Goal: Navigation & Orientation: Find specific page/section

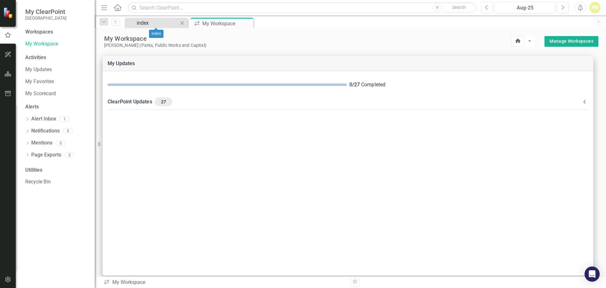
click at [152, 25] on div "index" at bounding box center [158, 23] width 42 height 8
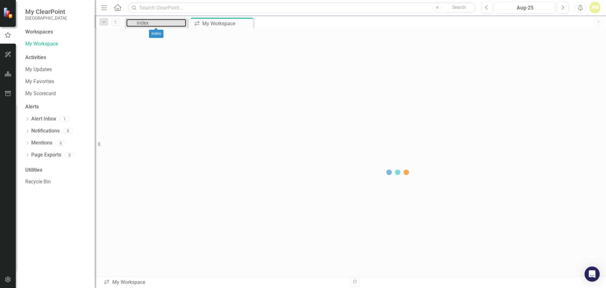
click at [152, 25] on div "index" at bounding box center [162, 23] width 50 height 8
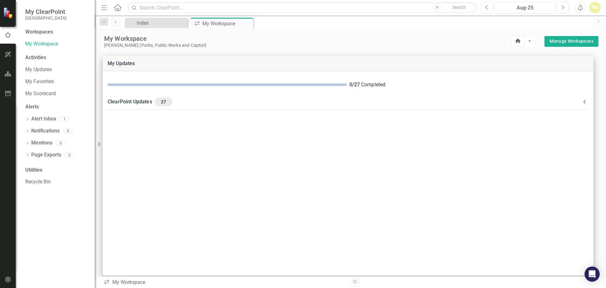
click at [580, 6] on icon "Alerts" at bounding box center [580, 7] width 7 height 6
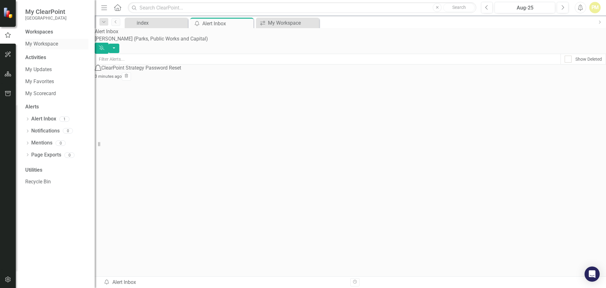
click at [48, 43] on link "My Workspace" at bounding box center [56, 43] width 63 height 7
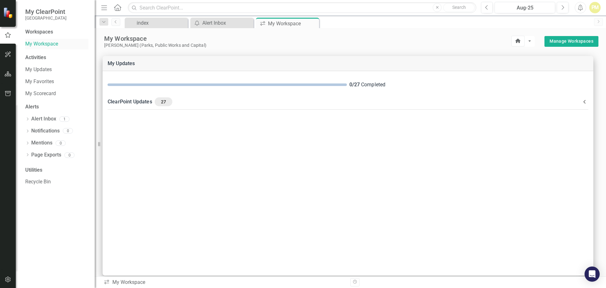
click at [48, 43] on link "My Workspace" at bounding box center [56, 43] width 63 height 7
click at [115, 25] on link "Previous" at bounding box center [115, 22] width 9 height 8
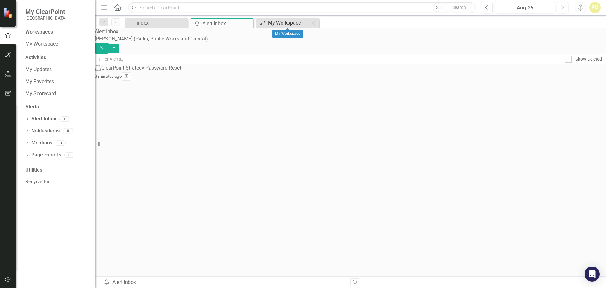
click at [292, 22] on div "My Workspace" at bounding box center [289, 23] width 42 height 8
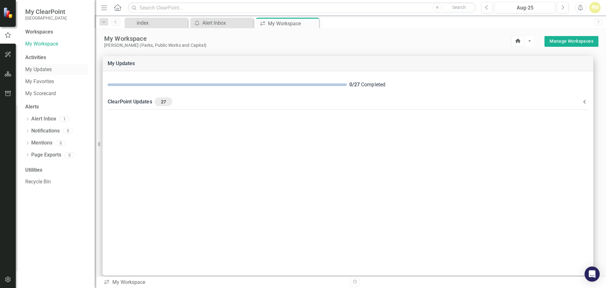
click at [45, 72] on link "My Updates" at bounding box center [56, 69] width 63 height 7
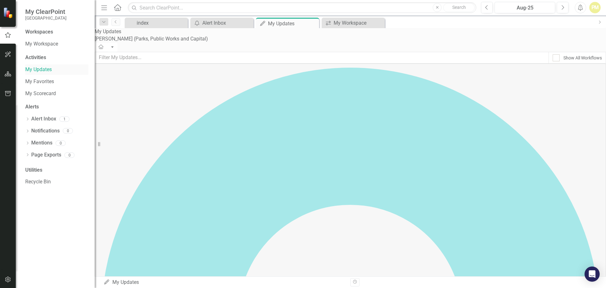
click at [45, 72] on link "My Updates" at bounding box center [56, 69] width 63 height 7
click at [38, 81] on link "My Favorites" at bounding box center [56, 81] width 63 height 7
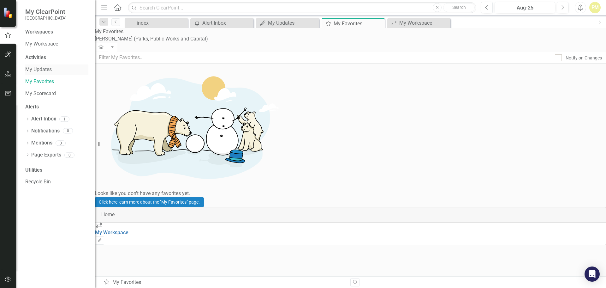
click at [43, 71] on link "My Updates" at bounding box center [56, 69] width 63 height 7
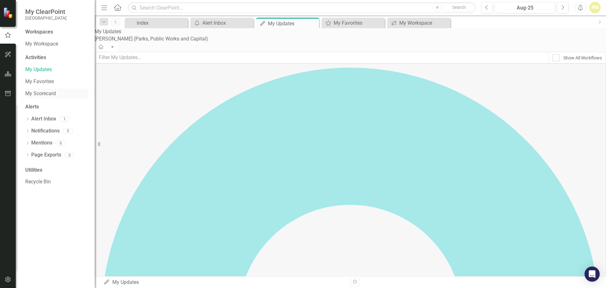
click at [46, 95] on link "My Scorecard" at bounding box center [56, 93] width 63 height 7
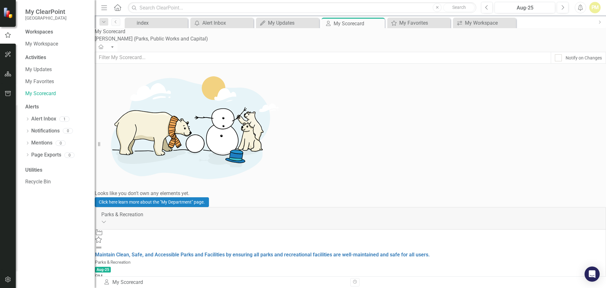
click at [38, 168] on div "Utilities" at bounding box center [56, 169] width 63 height 7
click at [45, 141] on link "Mentions" at bounding box center [41, 142] width 21 height 7
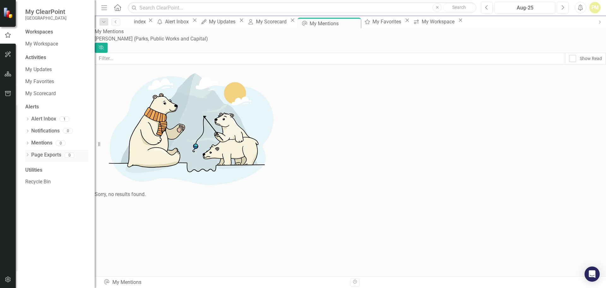
click at [48, 154] on link "Page Exports" at bounding box center [46, 154] width 30 height 7
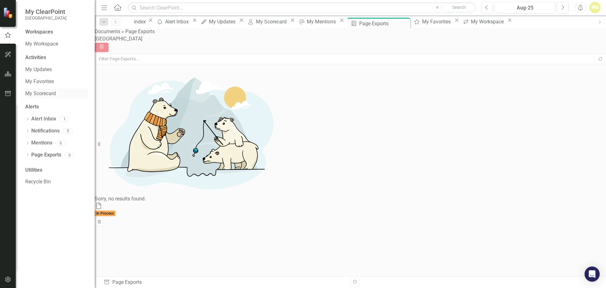
click at [44, 92] on link "My Scorecard" at bounding box center [56, 93] width 63 height 7
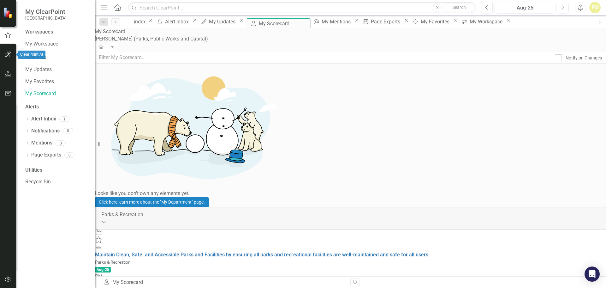
click at [5, 54] on icon "button" at bounding box center [8, 54] width 7 height 5
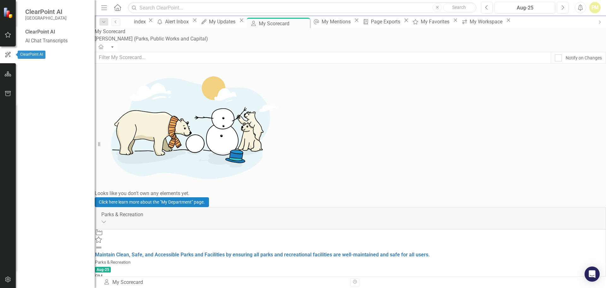
click at [5, 54] on icon "button" at bounding box center [7, 55] width 7 height 6
click at [8, 75] on icon "button" at bounding box center [8, 73] width 7 height 5
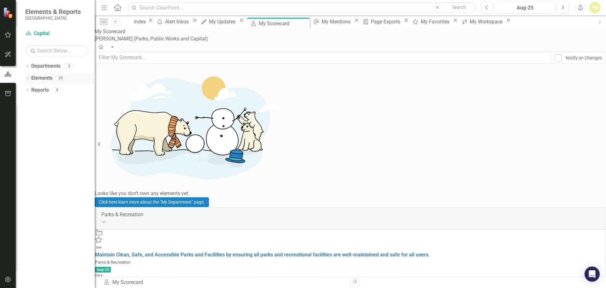
click at [43, 81] on link "Elements" at bounding box center [41, 78] width 21 height 7
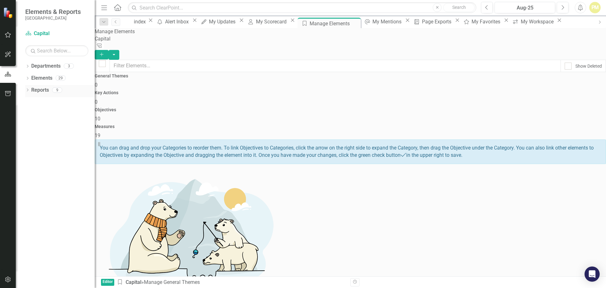
click at [41, 91] on link "Reports" at bounding box center [40, 90] width 18 height 7
click at [100, 116] on span "10" at bounding box center [98, 119] width 6 height 6
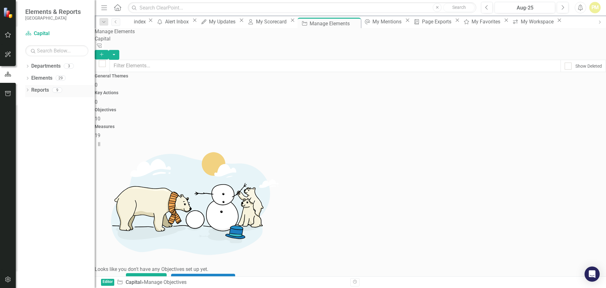
click at [43, 92] on link "Reports" at bounding box center [40, 90] width 18 height 7
click at [46, 86] on div "Reports" at bounding box center [40, 90] width 18 height 10
click at [33, 94] on div "Reports" at bounding box center [40, 90] width 18 height 10
click at [43, 91] on link "Reports" at bounding box center [40, 90] width 18 height 7
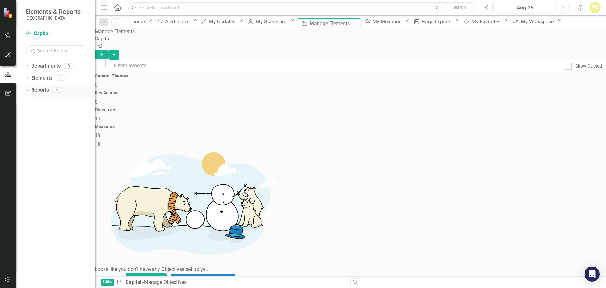
click at [28, 91] on icon "Dropdown" at bounding box center [27, 90] width 4 height 3
click at [59, 102] on link "Department Departments" at bounding box center [44, 101] width 38 height 7
click at [38, 105] on link "Department Departments" at bounding box center [44, 101] width 38 height 7
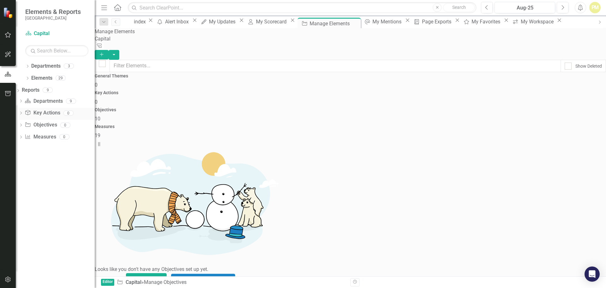
click at [40, 118] on div "Key Action Key Actions" at bounding box center [42, 113] width 35 height 10
click at [47, 78] on link "Elements" at bounding box center [41, 78] width 21 height 7
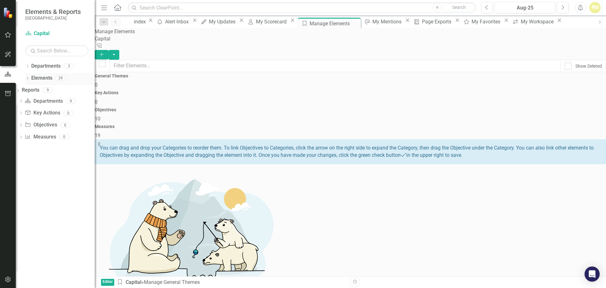
click at [44, 76] on link "Elements" at bounding box center [41, 78] width 21 height 7
click at [100, 116] on span "10" at bounding box center [98, 119] width 6 height 6
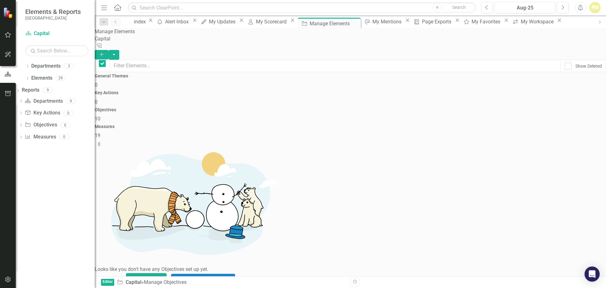
checkbox input "false"
click at [100, 132] on span "19" at bounding box center [98, 135] width 6 height 6
click at [31, 77] on div "Dropdown Elements 29" at bounding box center [59, 79] width 69 height 12
click at [28, 80] on icon "Dropdown" at bounding box center [27, 78] width 4 height 3
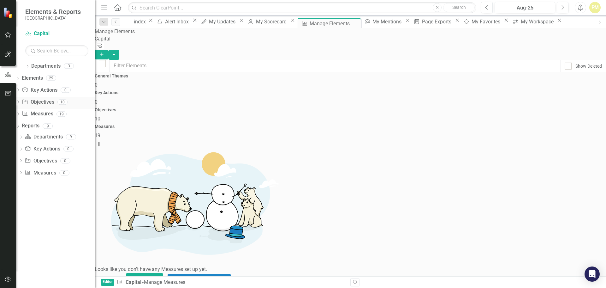
click at [54, 101] on link "Objective Objectives" at bounding box center [38, 102] width 32 height 7
click at [57, 89] on link "Key Action Key Actions" at bounding box center [39, 90] width 35 height 7
click at [100, 116] on span "10" at bounding box center [98, 119] width 6 height 6
click at [42, 33] on link "Department Capital" at bounding box center [56, 33] width 63 height 7
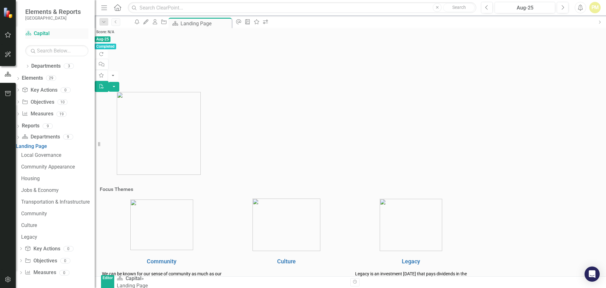
click at [42, 35] on link "Department Capital" at bounding box center [56, 33] width 63 height 7
click at [28, 68] on icon "Dropdown" at bounding box center [27, 66] width 4 height 3
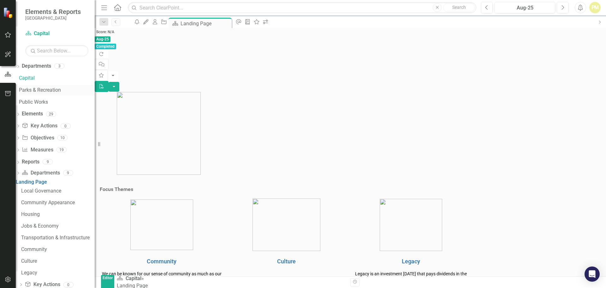
click at [56, 89] on link "Parks & Recreation" at bounding box center [57, 90] width 76 height 7
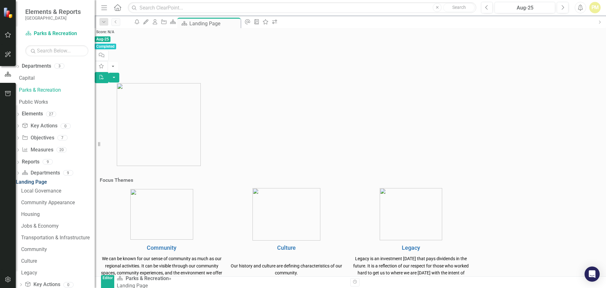
click at [57, 184] on div "Landing Page" at bounding box center [55, 181] width 79 height 7
click at [43, 114] on link "Elements" at bounding box center [32, 113] width 21 height 7
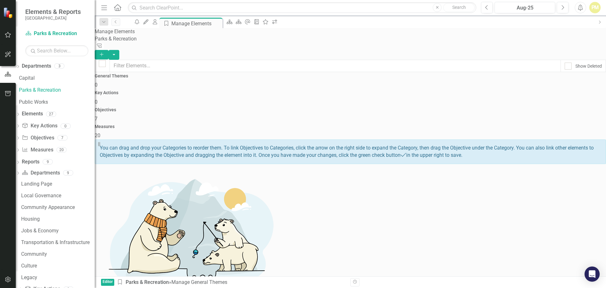
click at [98, 116] on span "7" at bounding box center [96, 119] width 3 height 6
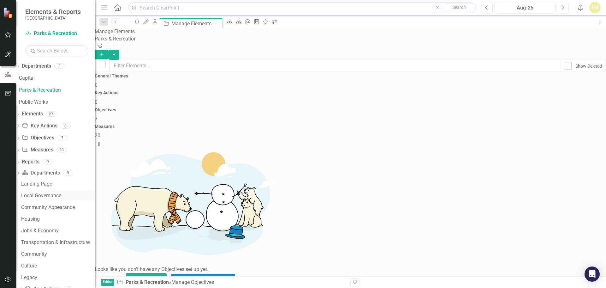
click at [56, 198] on link "Local Governance" at bounding box center [57, 195] width 75 height 10
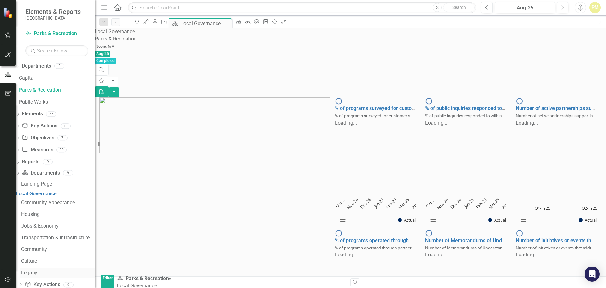
click at [72, 275] on div "Legacy" at bounding box center [58, 273] width 74 height 6
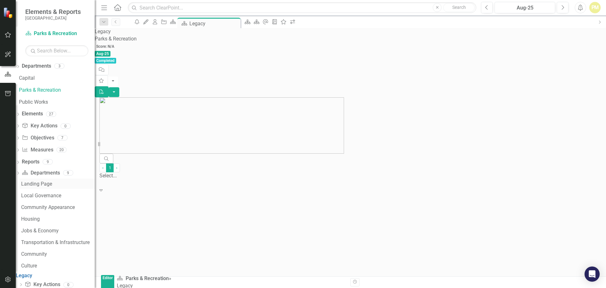
click at [56, 187] on link "Landing Page" at bounding box center [57, 183] width 75 height 10
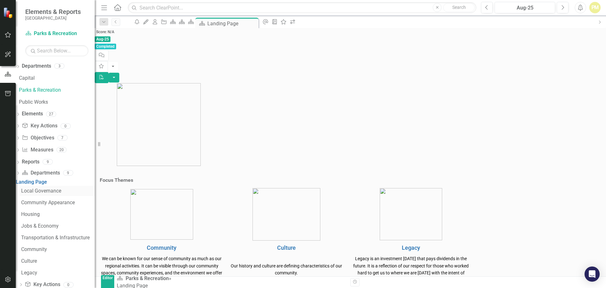
click at [57, 194] on div "Local Governance" at bounding box center [58, 191] width 74 height 6
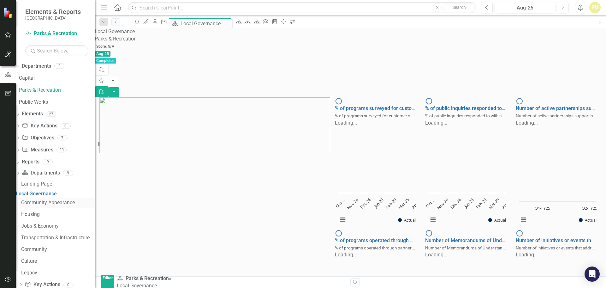
click at [63, 205] on div "Community Appearance" at bounding box center [58, 203] width 74 height 6
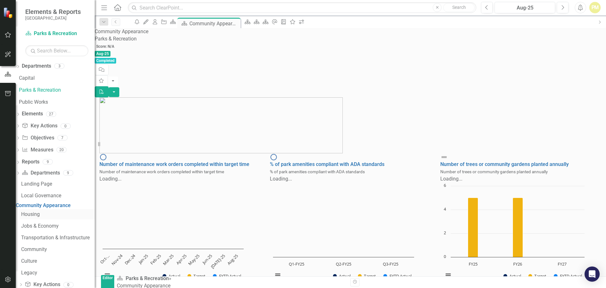
click at [52, 217] on div "Housing" at bounding box center [58, 214] width 74 height 6
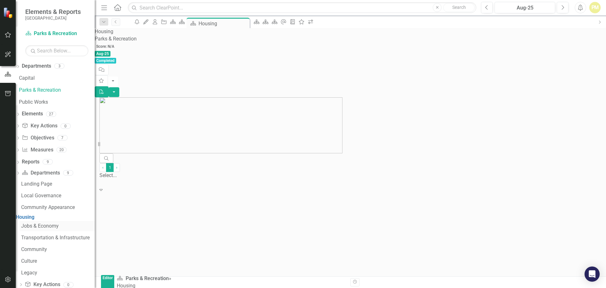
click at [63, 229] on div "Jobs & Economy" at bounding box center [58, 226] width 74 height 6
click at [444, 153] on div "Search ‹ Previous 1 (current) › Next Select... Expand" at bounding box center [350, 173] width 502 height 40
click at [27, 183] on div "Dropdown Department Departments 9 Landing Page Local Governance Community Appea…" at bounding box center [55, 241] width 79 height 147
click at [53, 240] on div "Transportation & Infrastructure" at bounding box center [58, 238] width 74 height 6
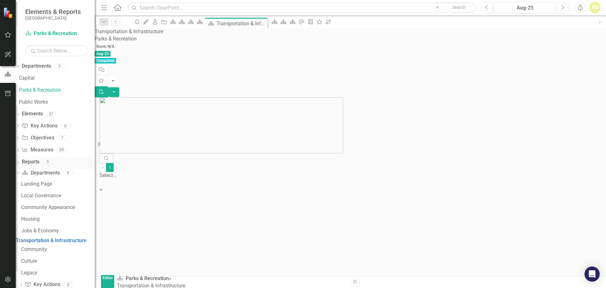
click at [56, 165] on div "Reports 9" at bounding box center [58, 163] width 73 height 12
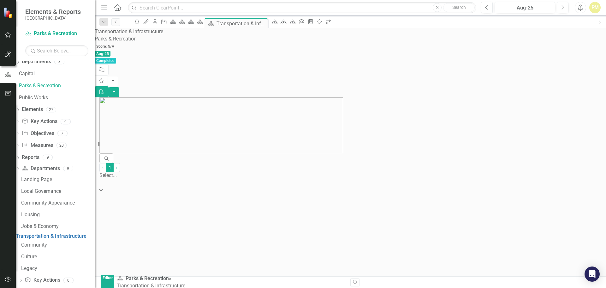
scroll to position [5, 0]
click at [57, 191] on div "Local Governance" at bounding box center [58, 191] width 74 height 6
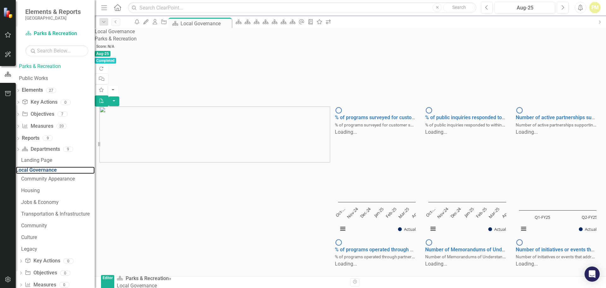
scroll to position [24, 0]
click at [599, 22] on icon "Next" at bounding box center [599, 23] width 5 height 4
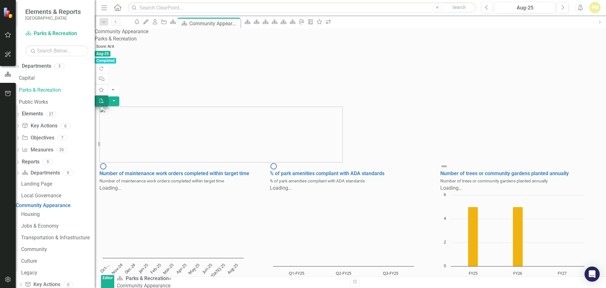
drag, startPoint x: 383, startPoint y: 70, endPoint x: 579, endPoint y: 38, distance: 199.0
click at [579, 38] on div "Community Appearance Parks & Recreation Score: N/A Aug-25 Completed Refresh Com…" at bounding box center [350, 247] width 511 height 438
click at [601, 22] on icon "Next" at bounding box center [599, 23] width 5 height 4
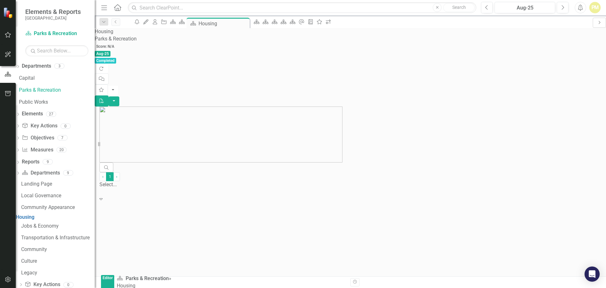
click at [601, 22] on icon "Next" at bounding box center [599, 23] width 5 height 4
click at [119, 96] on button "button" at bounding box center [114, 101] width 11 height 10
click at [105, 76] on icon "button" at bounding box center [102, 78] width 6 height 4
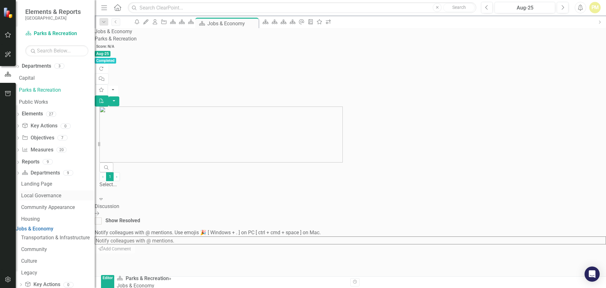
click at [54, 191] on link "Local Governance" at bounding box center [57, 195] width 75 height 10
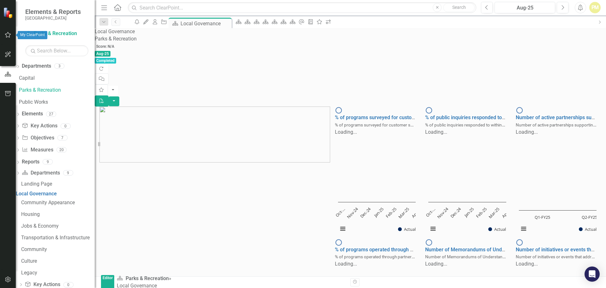
click at [10, 36] on icon "button" at bounding box center [8, 34] width 7 height 5
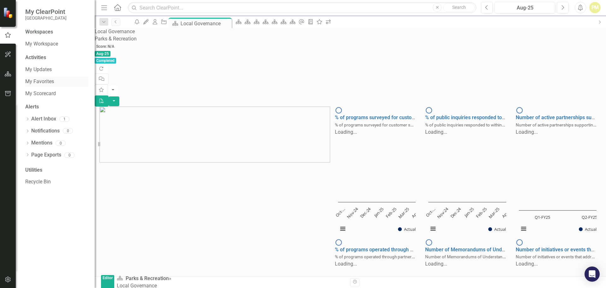
click at [44, 84] on link "My Favorites" at bounding box center [56, 81] width 63 height 7
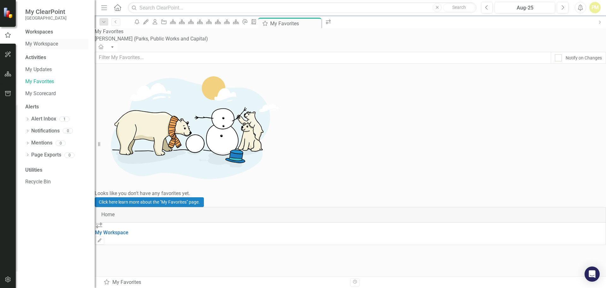
click at [48, 47] on link "My Workspace" at bounding box center [56, 43] width 63 height 7
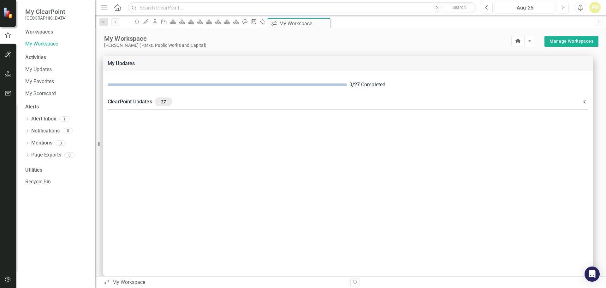
drag, startPoint x: 595, startPoint y: 12, endPoint x: 601, endPoint y: 49, distance: 37.7
click at [601, 49] on div "Menu Home Search Close Search Previous Aug-25 Next Alerts PM User Edit Profile …" at bounding box center [350, 144] width 511 height 288
click at [560, 39] on link "Manage Workspaces" at bounding box center [572, 41] width 44 height 8
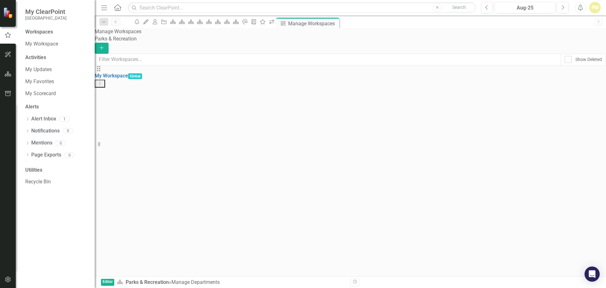
click at [183, 87] on div "Manage Workspaces Parks & Recreation Add Show Deleted Drag My Workspace Global …" at bounding box center [350, 57] width 511 height 59
click at [40, 66] on link "My Updates" at bounding box center [56, 69] width 63 height 7
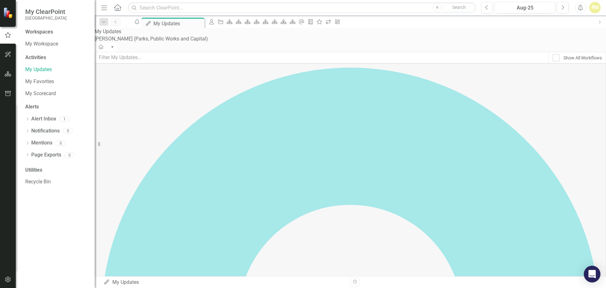
click at [591, 275] on icon "Open Intercom Messenger" at bounding box center [592, 274] width 8 height 8
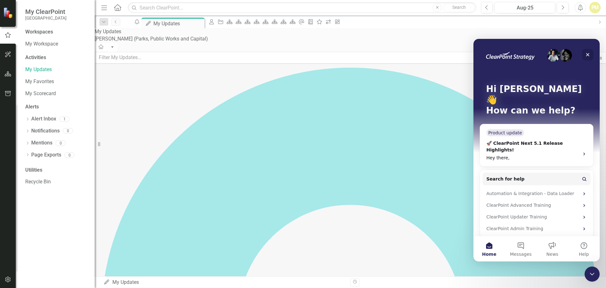
click at [586, 55] on icon "Close" at bounding box center [587, 54] width 5 height 5
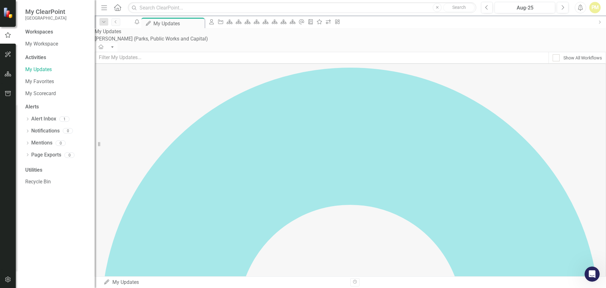
scroll to position [136, 0]
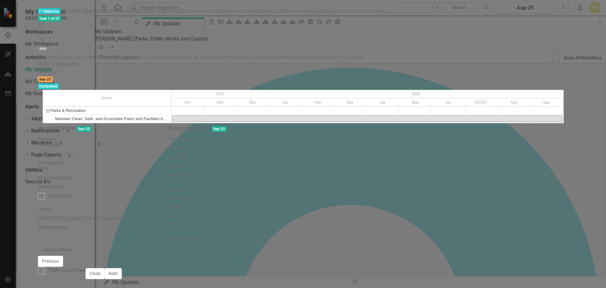
click at [48, 44] on img at bounding box center [43, 49] width 10 height 10
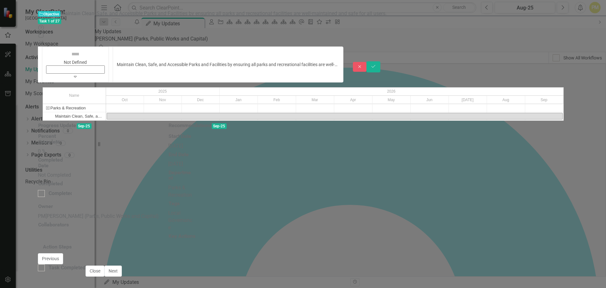
click at [76, 123] on h3 "Progress Update" at bounding box center [57, 126] width 38 height 6
click at [76, 121] on td "Progress Update" at bounding box center [57, 126] width 39 height 11
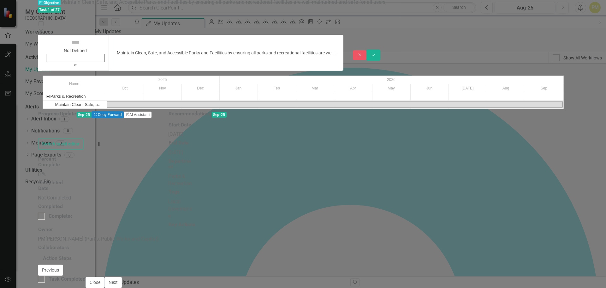
click at [92, 112] on span "Sep-25" at bounding box center [84, 115] width 15 height 6
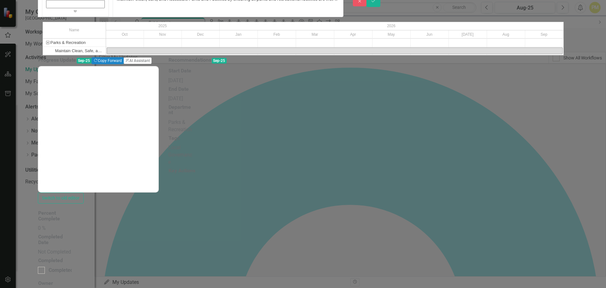
scroll to position [0, 0]
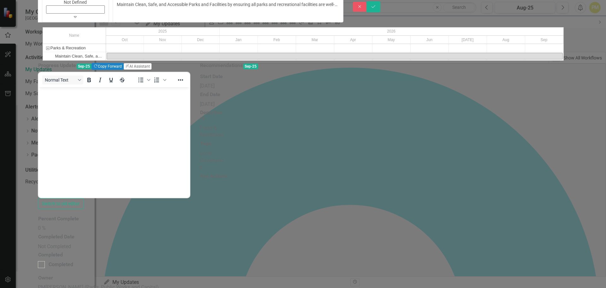
click at [243, 68] on h3 "Recommendations" at bounding box center [221, 66] width 43 height 6
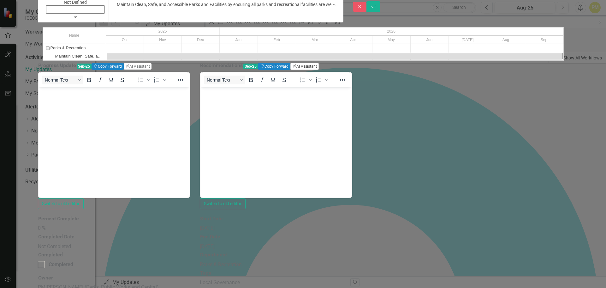
click at [319, 70] on button "ClearPoint AI AI Assistant" at bounding box center [304, 66] width 28 height 7
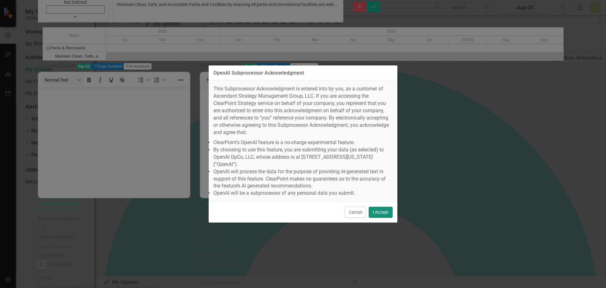
click at [381, 206] on button "I Accept" at bounding box center [381, 211] width 24 height 11
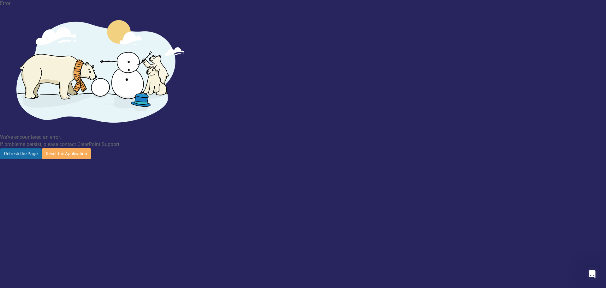
click at [42, 148] on button "Refresh the Page" at bounding box center [21, 153] width 42 height 11
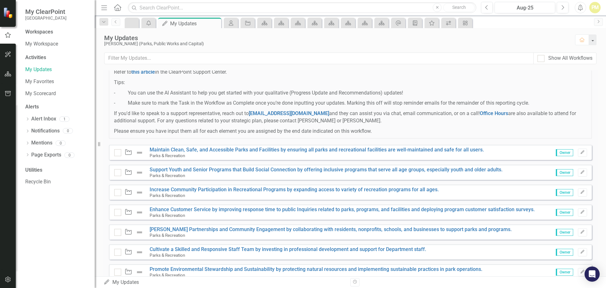
scroll to position [107, 0]
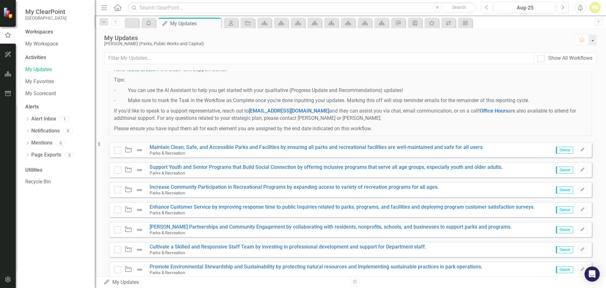
click at [129, 152] on icon "Objective" at bounding box center [128, 149] width 8 height 6
click at [132, 153] on icon "Objective" at bounding box center [128, 149] width 8 height 6
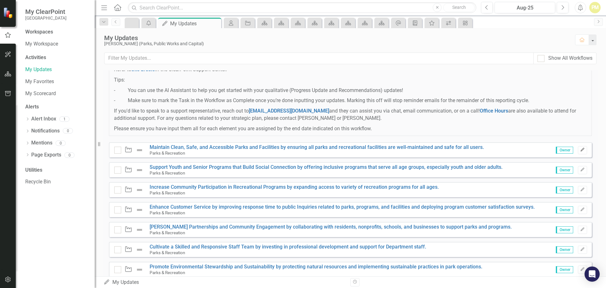
click at [580, 152] on icon "Edit" at bounding box center [582, 150] width 5 height 4
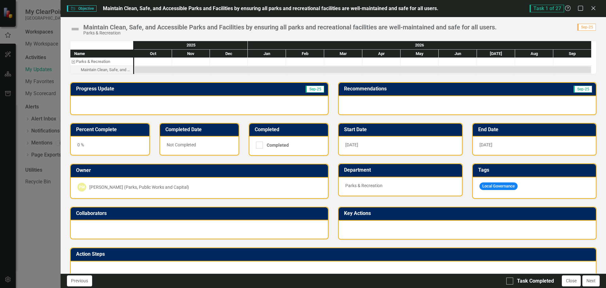
click at [287, 88] on td "Sep-25" at bounding box center [283, 89] width 83 height 10
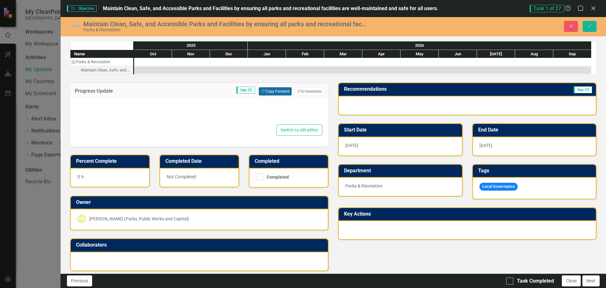
click at [287, 88] on button "Copy Forward Copy Forward" at bounding box center [275, 91] width 33 height 8
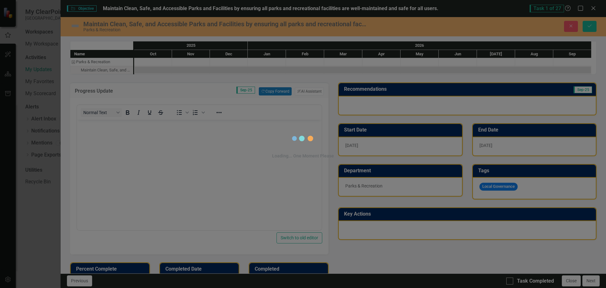
scroll to position [0, 0]
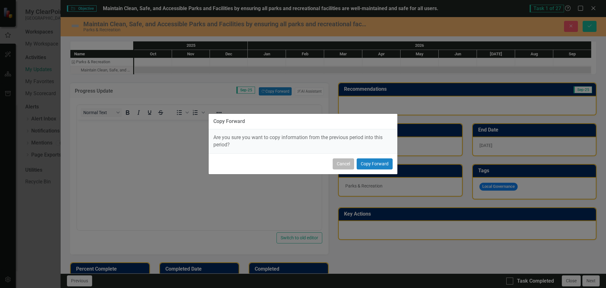
click at [344, 165] on button "Cancel" at bounding box center [343, 163] width 21 height 11
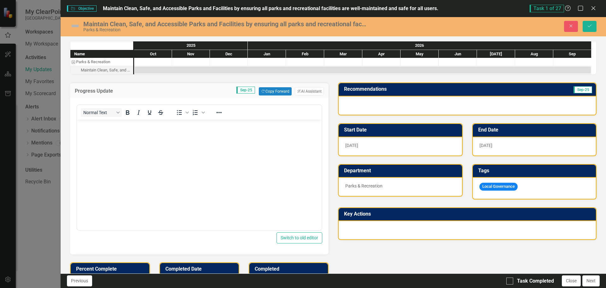
click at [502, 90] on h3 "Recommendations" at bounding box center [429, 89] width 171 height 6
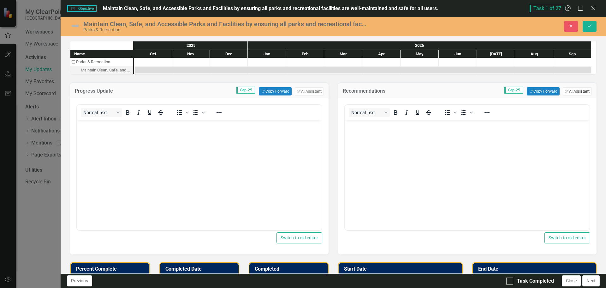
click at [575, 89] on button "ClearPoint AI AI Assistant" at bounding box center [577, 91] width 29 height 8
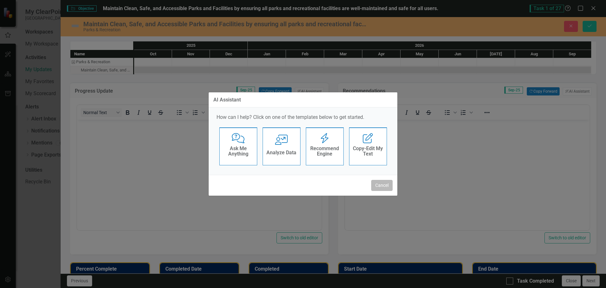
click at [383, 185] on button "Cancel" at bounding box center [381, 185] width 21 height 11
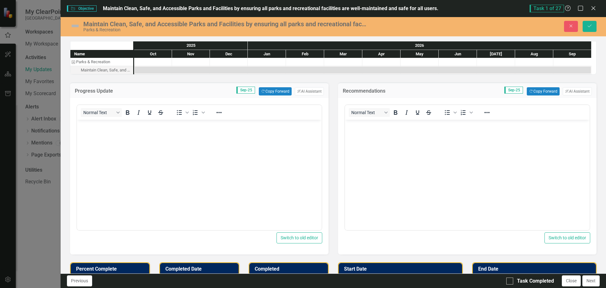
click at [601, 80] on div "Name Parks & Recreation Maintain Clean, Safe, and Accessible Parks and Faciliti…" at bounding box center [334, 229] width 546 height 392
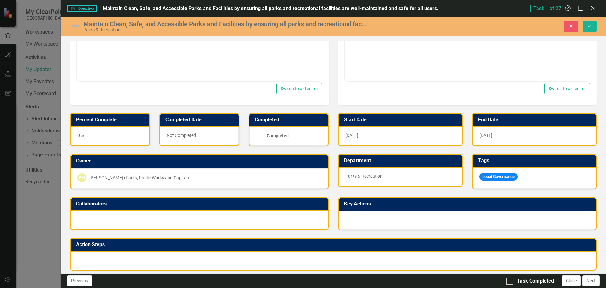
scroll to position [153, 0]
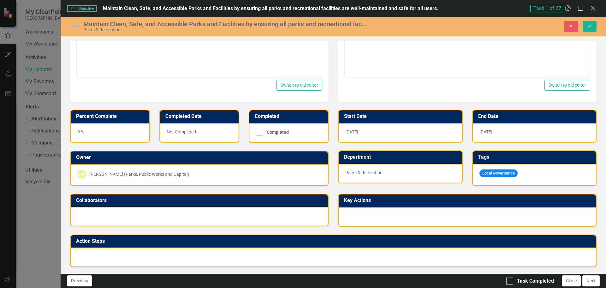
click at [593, 8] on icon at bounding box center [593, 8] width 5 height 5
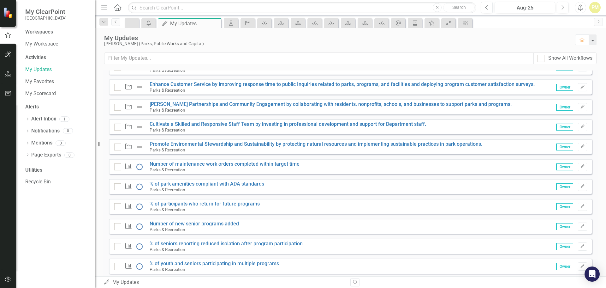
scroll to position [232, 0]
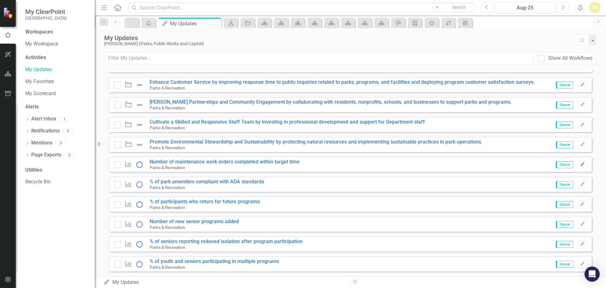
click at [580, 166] on icon "Edit" at bounding box center [582, 164] width 5 height 4
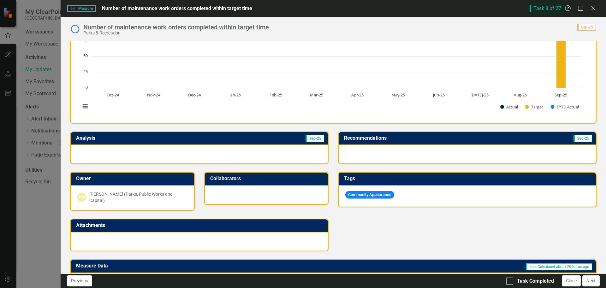
scroll to position [37, 0]
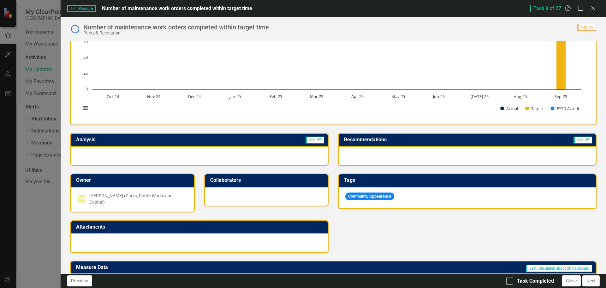
click at [232, 137] on td "Sep-25" at bounding box center [262, 140] width 124 height 10
click at [226, 140] on td "Sep-25" at bounding box center [262, 140] width 124 height 10
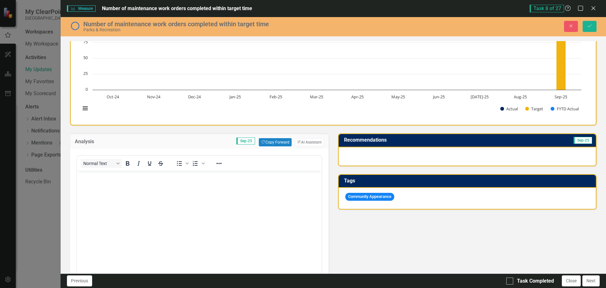
scroll to position [0, 0]
click at [593, 7] on icon "Close" at bounding box center [593, 8] width 8 height 6
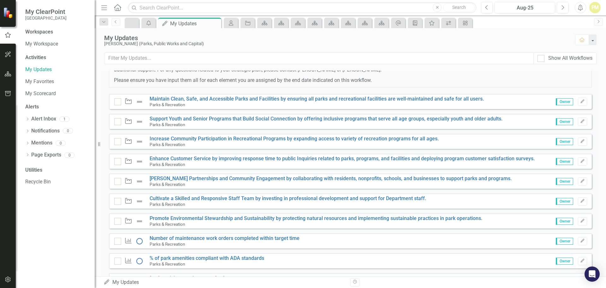
scroll to position [129, 0]
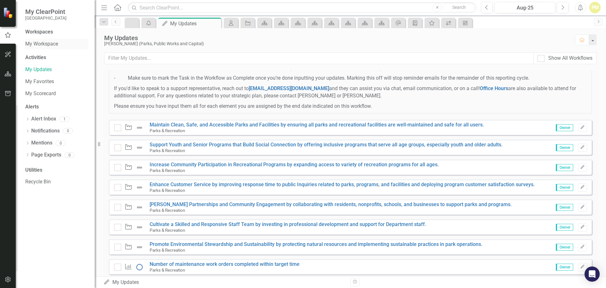
click at [52, 43] on link "My Workspace" at bounding box center [56, 43] width 63 height 7
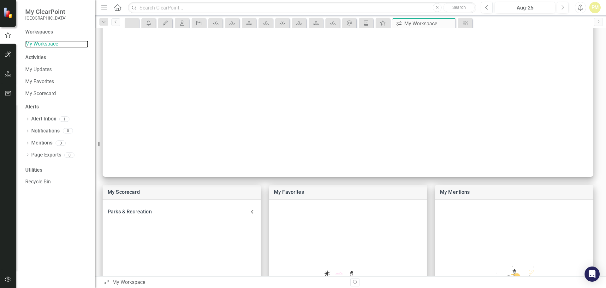
scroll to position [98, 0]
drag, startPoint x: 39, startPoint y: 57, endPoint x: 31, endPoint y: 56, distance: 8.0
click at [31, 56] on div "Activities" at bounding box center [56, 57] width 63 height 7
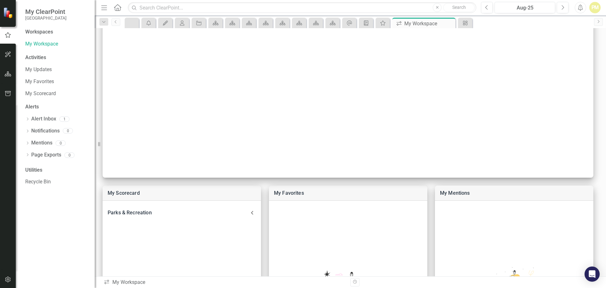
drag, startPoint x: 31, startPoint y: 56, endPoint x: 26, endPoint y: 58, distance: 5.3
click at [26, 58] on div "Activities" at bounding box center [56, 57] width 63 height 7
click at [49, 45] on link "My Workspace" at bounding box center [56, 43] width 63 height 7
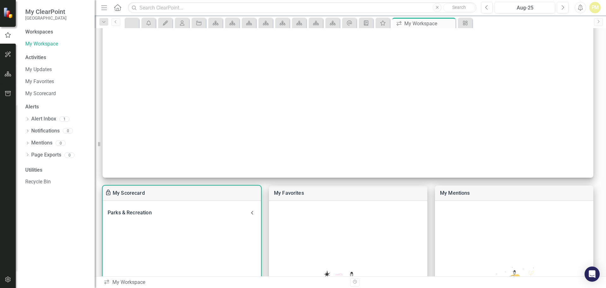
click at [163, 195] on div "My Scorecard" at bounding box center [182, 192] width 159 height 15
click at [147, 210] on div "Parks & Recreation" at bounding box center [178, 212] width 141 height 9
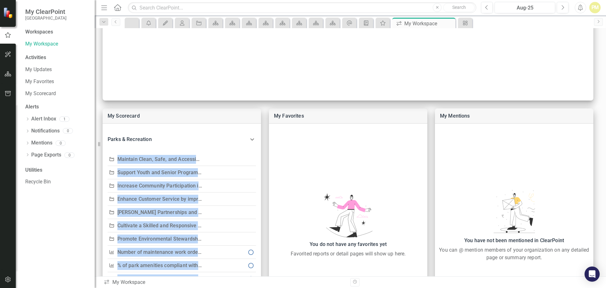
scroll to position [173, 0]
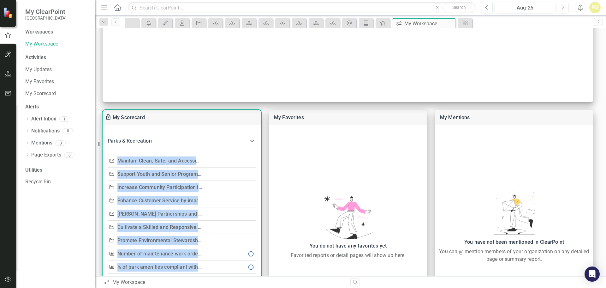
click at [159, 160] on link "Maintain Clean, Safe, and Accessible Parks and Facilities by ensuring all parks…" at bounding box center [288, 161] width 342 height 6
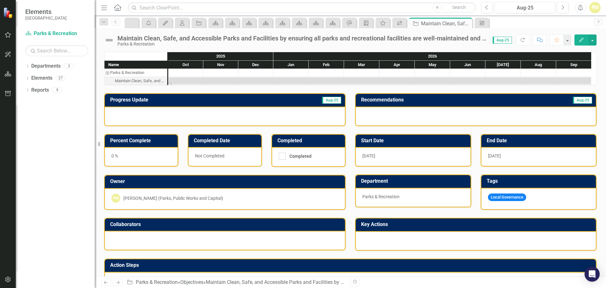
drag, startPoint x: 159, startPoint y: 160, endPoint x: 348, endPoint y: 83, distance: 204.1
click at [348, 83] on div "Task: Start date: 2025-10-01 End date: 2026-09-30" at bounding box center [380, 80] width 422 height 7
click at [594, 40] on button "button" at bounding box center [593, 39] width 8 height 11
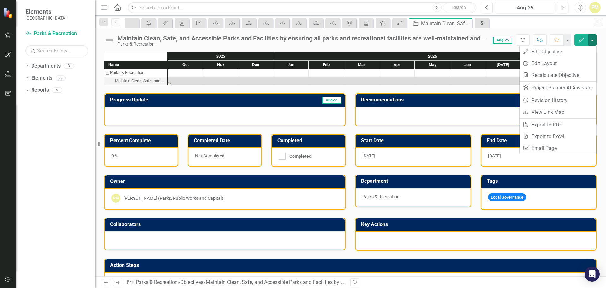
click at [117, 7] on icon "Home" at bounding box center [117, 7] width 8 height 7
